Goal: Check status: Check status

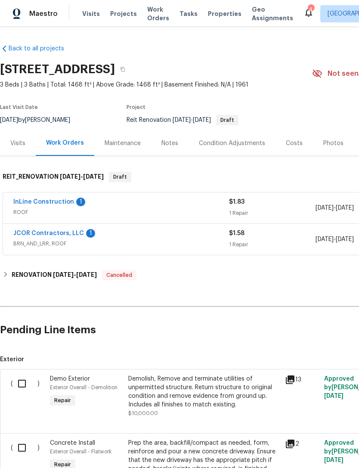
click at [80, 198] on div "InLine Construction 1" at bounding box center [121, 202] width 216 height 10
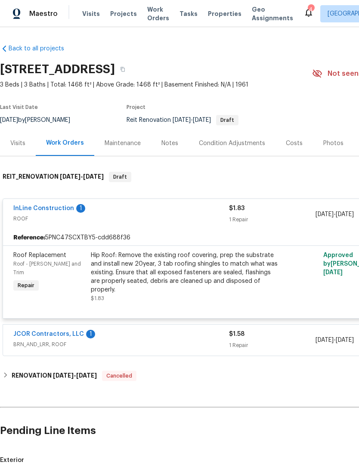
click at [228, 270] on div "Hip Roof: Remove the existing roof covering, prep the substrate and install new…" at bounding box center [185, 272] width 188 height 43
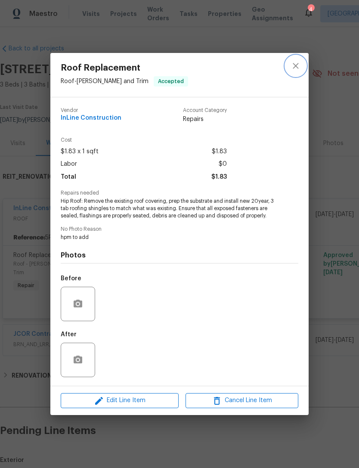
click at [296, 64] on icon "close" at bounding box center [296, 66] width 6 height 6
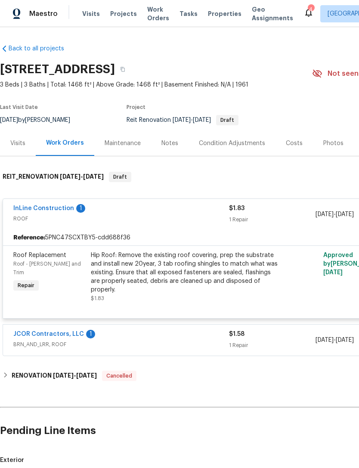
click at [59, 208] on link "InLine Construction" at bounding box center [43, 208] width 61 height 6
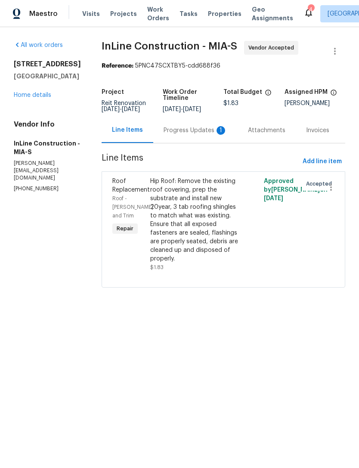
click at [205, 133] on div "Progress Updates 1" at bounding box center [195, 130] width 64 height 9
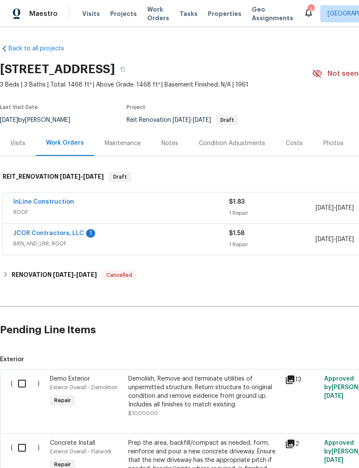
click at [86, 231] on div "1" at bounding box center [90, 233] width 9 height 9
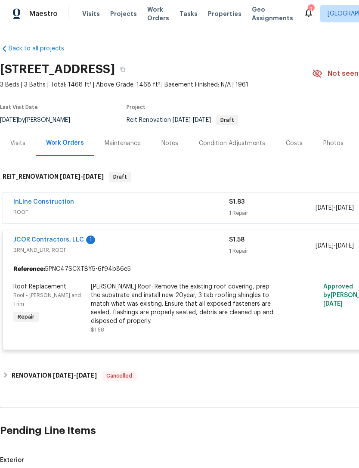
click at [76, 242] on link "JCOR Contractors, LLC" at bounding box center [48, 240] width 71 height 6
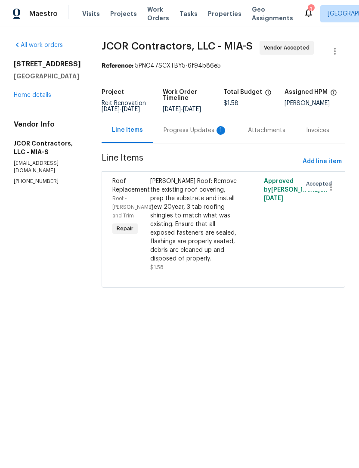
click at [188, 127] on div "Progress Updates 1" at bounding box center [195, 130] width 64 height 9
